Goal: Find contact information: Find contact information

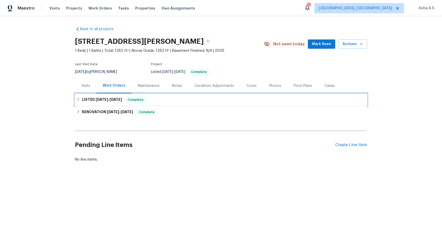
click at [103, 99] on span "[DATE]" at bounding box center [102, 100] width 12 height 4
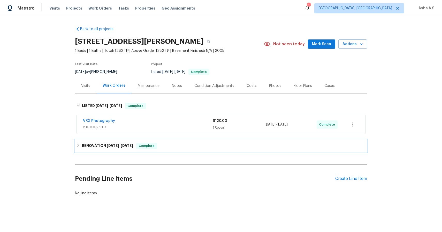
click at [105, 146] on h6 "RENOVATION 8/6/25 - 8/7/25" at bounding box center [107, 146] width 51 height 6
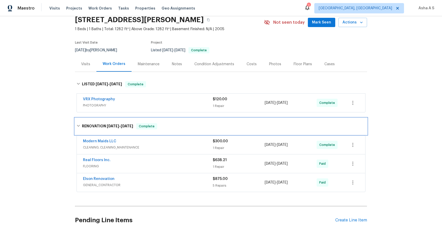
scroll to position [28, 0]
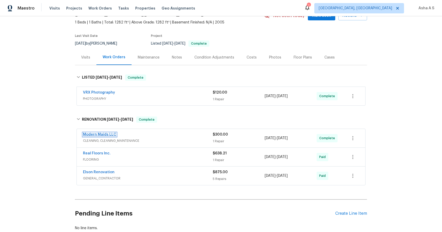
click at [114, 136] on link "Modern Maids LLC" at bounding box center [99, 135] width 33 height 4
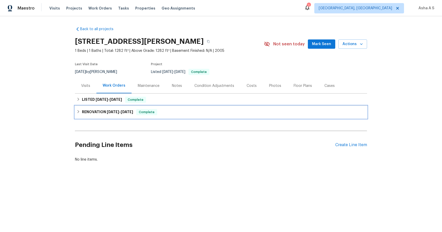
click at [95, 114] on h6 "RENOVATION 8/6/25 - 8/7/25" at bounding box center [107, 112] width 51 height 6
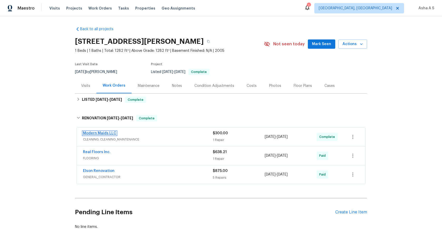
click at [113, 135] on link "Modern Maids LLC" at bounding box center [99, 134] width 33 height 4
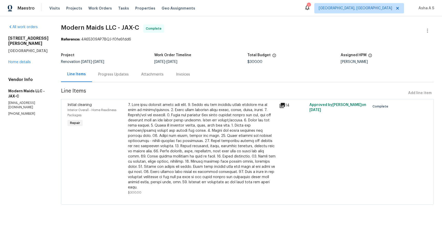
click at [19, 108] on section "All work orders 8550 Touchton Rd Apt 635 Jacksonville, FL 32216 Home details Ve…" at bounding box center [28, 118] width 40 height 187
click at [19, 112] on p "(512) 925-8391" at bounding box center [28, 114] width 40 height 4
copy p "(512) 925-8391"
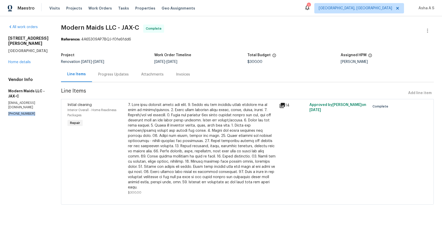
copy p "(512) 925-8391"
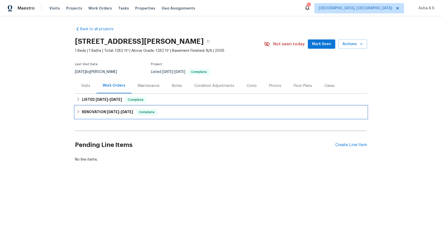
click at [84, 108] on div "RENOVATION [DATE] - [DATE] Complete" at bounding box center [221, 112] width 292 height 12
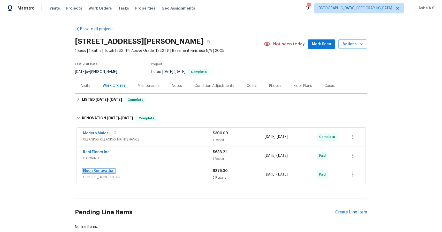
click at [90, 169] on link "Elson Renovation" at bounding box center [99, 171] width 32 height 4
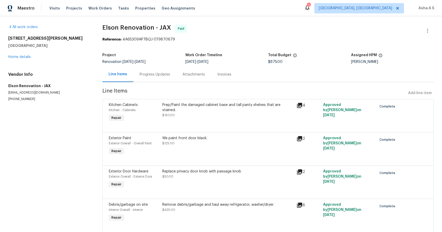
click at [18, 98] on p "[PHONE_NUMBER]" at bounding box center [49, 99] width 82 height 4
click at [18, 98] on p "(904) 603-9616" at bounding box center [49, 99] width 82 height 4
copy p "(904) 603-9616"
click at [41, 41] on h2 "[STREET_ADDRESS][PERSON_NAME]" at bounding box center [49, 38] width 82 height 5
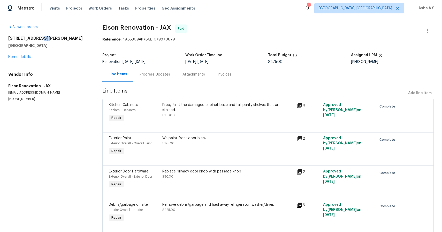
click at [41, 41] on h2 "[STREET_ADDRESS][PERSON_NAME]" at bounding box center [49, 38] width 82 height 5
click at [15, 41] on h2 "[STREET_ADDRESS][PERSON_NAME]" at bounding box center [49, 38] width 82 height 5
drag, startPoint x: 9, startPoint y: 38, endPoint x: 21, endPoint y: 38, distance: 12.7
click at [21, 38] on h2 "[STREET_ADDRESS][PERSON_NAME]" at bounding box center [49, 38] width 82 height 5
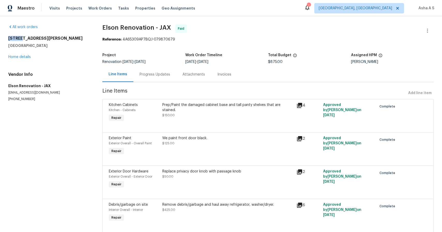
click at [21, 38] on h2 "[STREET_ADDRESS][PERSON_NAME]" at bounding box center [49, 38] width 82 height 5
click at [44, 39] on h2 "[STREET_ADDRESS][PERSON_NAME]" at bounding box center [49, 38] width 82 height 5
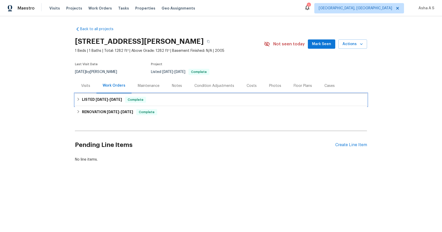
click at [85, 103] on h6 "LISTED 8/9/25 - 8/11/25" at bounding box center [102, 100] width 40 height 6
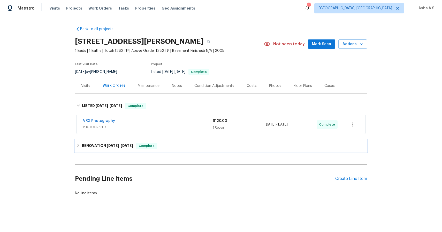
click at [91, 142] on div "RENOVATION [DATE] - [DATE] Complete" at bounding box center [221, 146] width 292 height 12
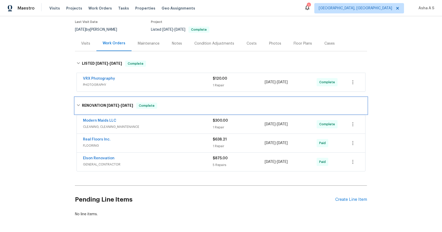
scroll to position [53, 0]
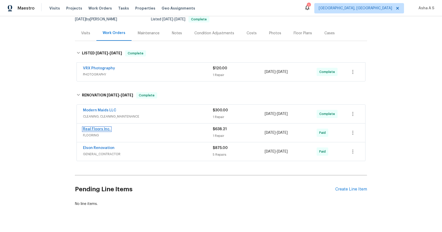
click at [93, 128] on link "Real Floors Inc." at bounding box center [97, 130] width 28 height 4
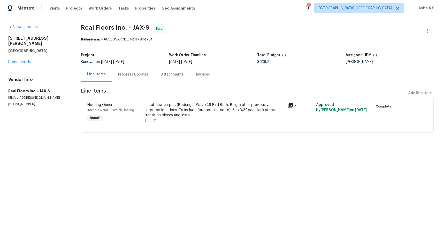
click at [15, 102] on p "(904) 495-3954" at bounding box center [38, 104] width 60 height 4
copy p "(904) 495-3954"
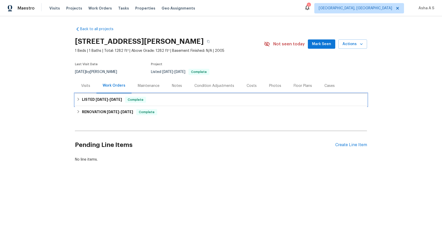
click at [93, 100] on h6 "LISTED [DATE] - [DATE]" at bounding box center [102, 100] width 40 height 6
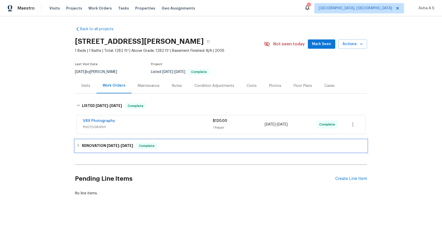
click at [109, 143] on h6 "RENOVATION [DATE] - [DATE]" at bounding box center [107, 146] width 51 height 6
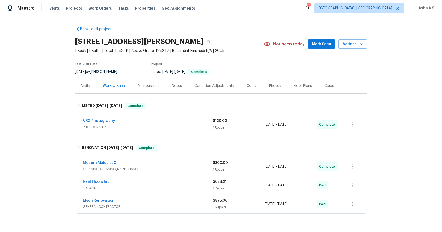
scroll to position [27, 0]
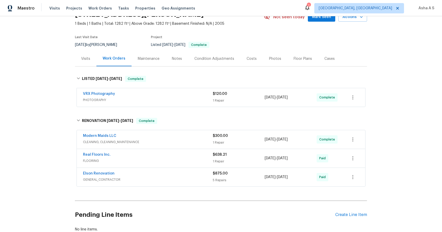
click at [115, 174] on div "Elson Renovation" at bounding box center [148, 174] width 130 height 6
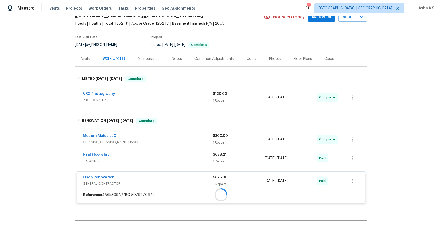
click at [105, 191] on div at bounding box center [221, 195] width 288 height 9
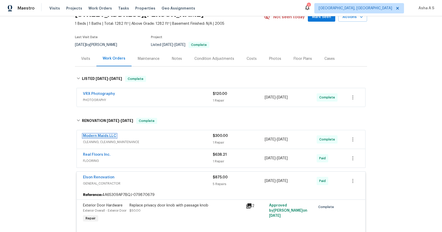
click at [104, 136] on link "Modern Maids LLC" at bounding box center [99, 136] width 33 height 4
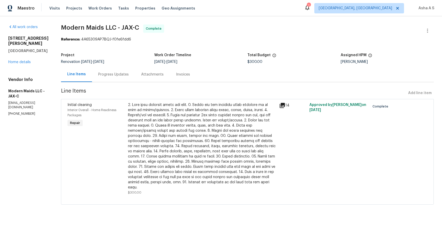
click at [26, 112] on p "[PHONE_NUMBER]" at bounding box center [28, 114] width 40 height 4
copy p "[PHONE_NUMBER]"
click at [36, 38] on h2 "[STREET_ADDRESS][PERSON_NAME]" at bounding box center [28, 41] width 40 height 10
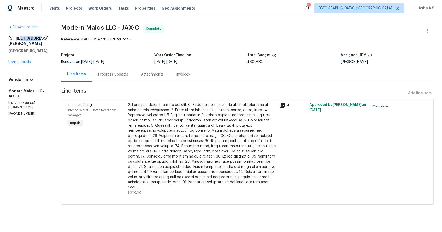
click at [36, 38] on h2 "[STREET_ADDRESS][PERSON_NAME]" at bounding box center [28, 41] width 40 height 10
copy h2 "[STREET_ADDRESS][PERSON_NAME]"
